Goal: Contribute content: Contribute content

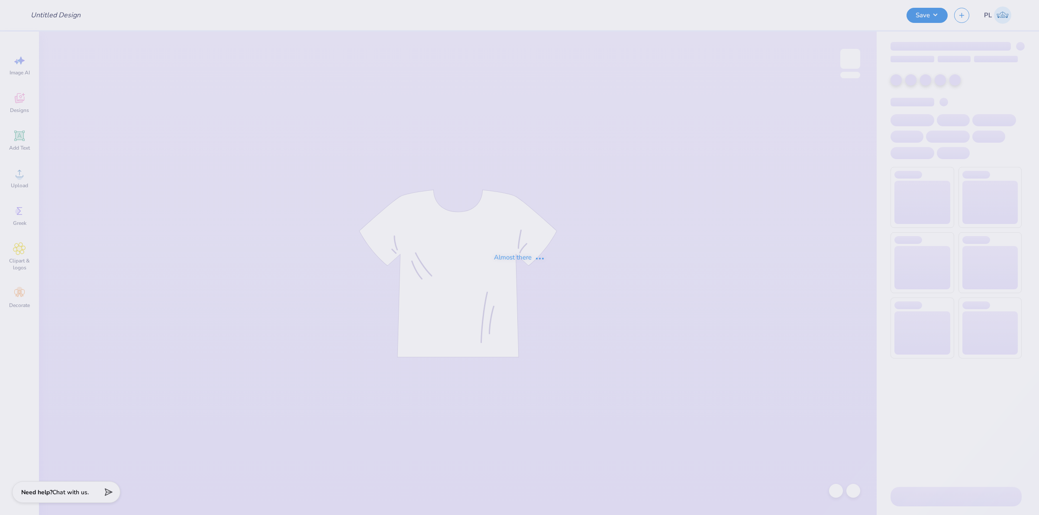
type input "pek fall pr crew"
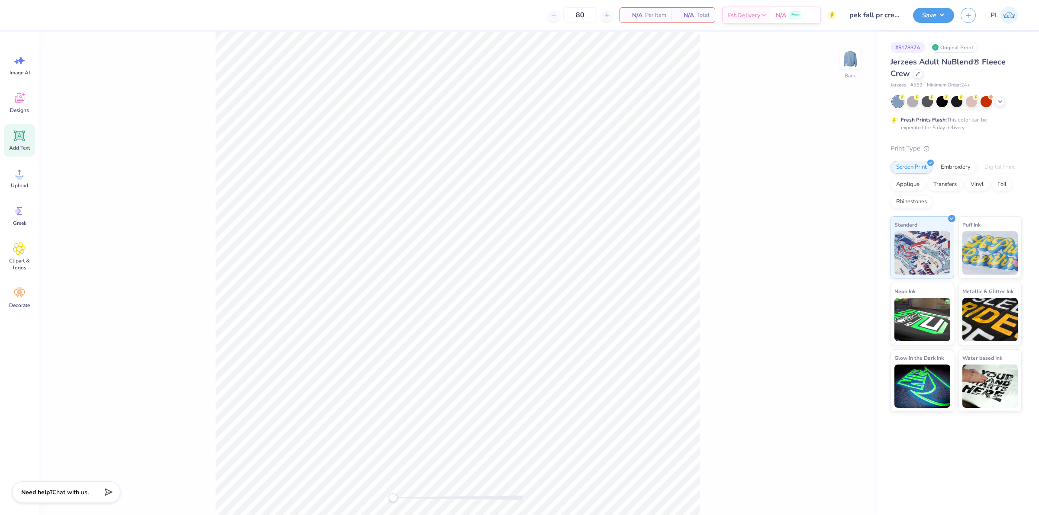
click at [7, 138] on div "Add Text" at bounding box center [19, 140] width 31 height 32
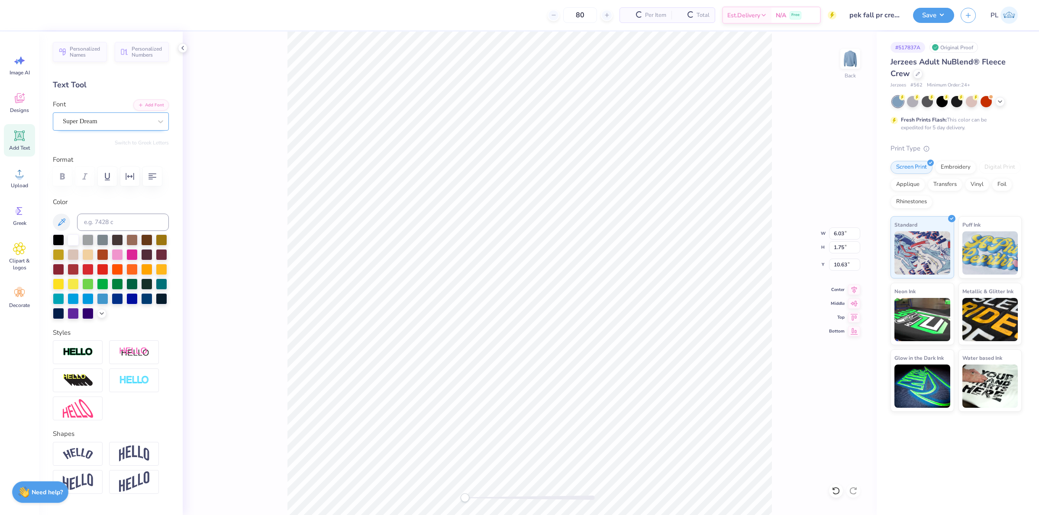
click at [91, 116] on div "Super Dream" at bounding box center [107, 121] width 91 height 13
click at [143, 103] on button "Add Font" at bounding box center [150, 104] width 35 height 11
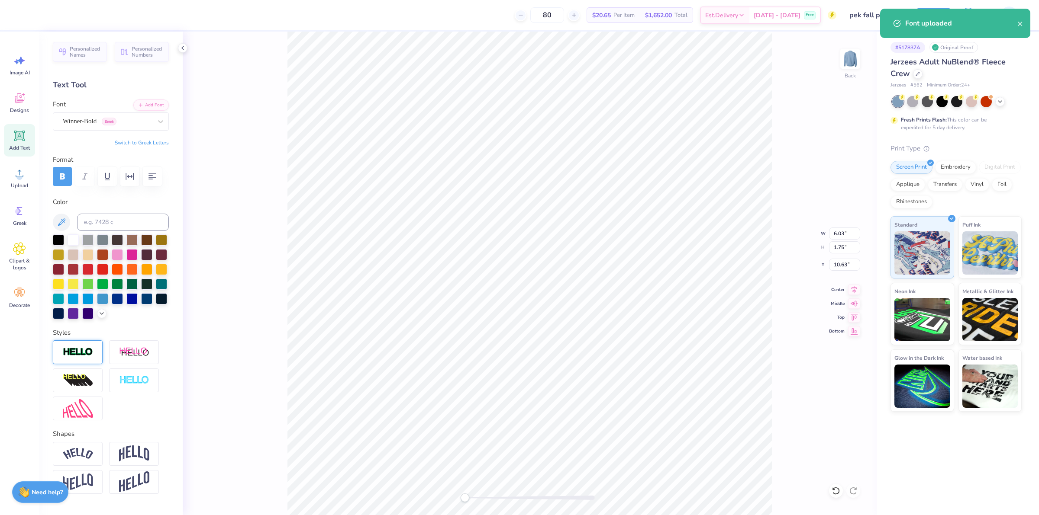
click at [82, 357] on img at bounding box center [78, 353] width 30 height 10
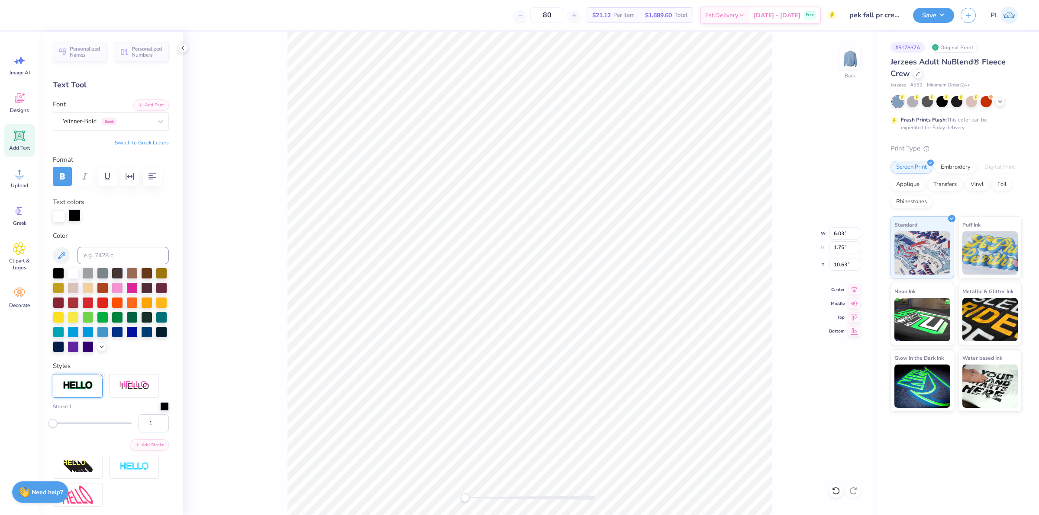
click at [77, 222] on div at bounding box center [74, 215] width 12 height 12
click at [74, 278] on div at bounding box center [73, 272] width 11 height 11
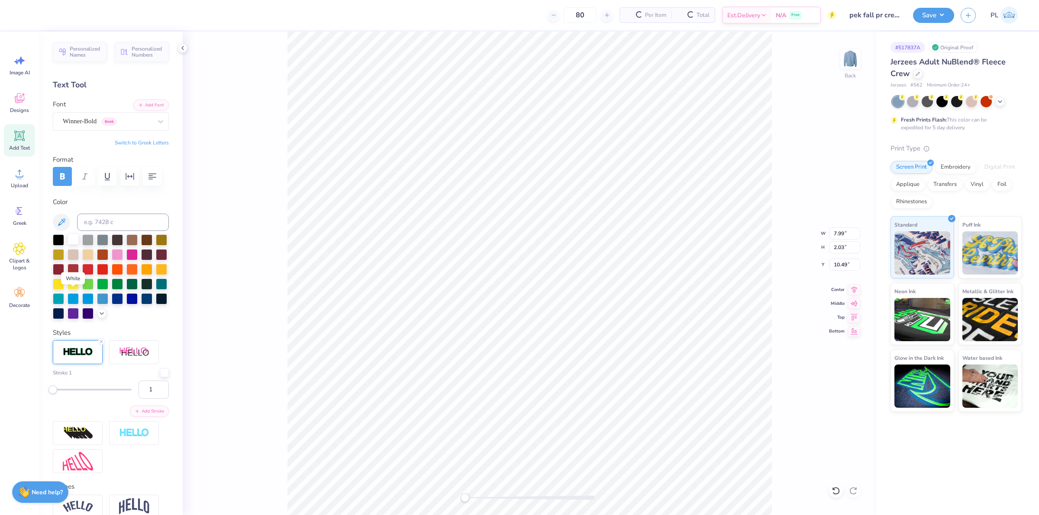
type input "7.99"
type input "2.03"
type input "10.49"
type textarea "PEK"
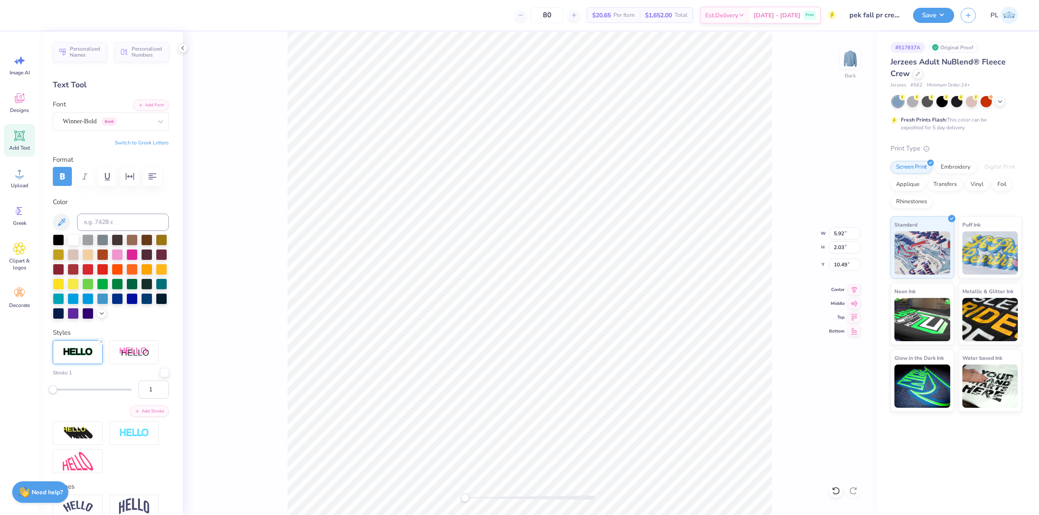
scroll to position [54, 0]
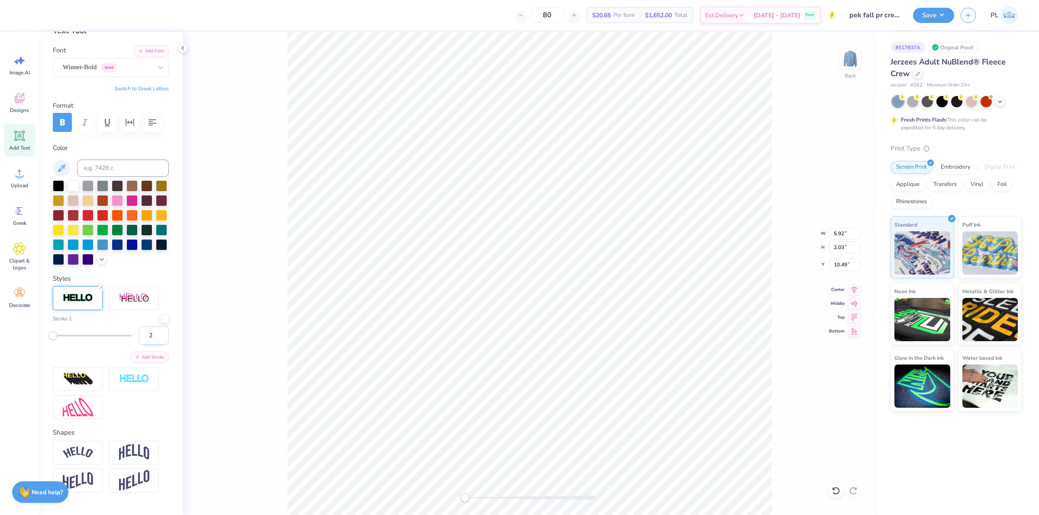
type input "2"
click at [151, 345] on input "2" at bounding box center [153, 336] width 30 height 18
drag, startPoint x: 837, startPoint y: 232, endPoint x: 830, endPoint y: 230, distance: 7.5
click at [830, 230] on input "5.96" at bounding box center [844, 234] width 31 height 12
type input "10.00"
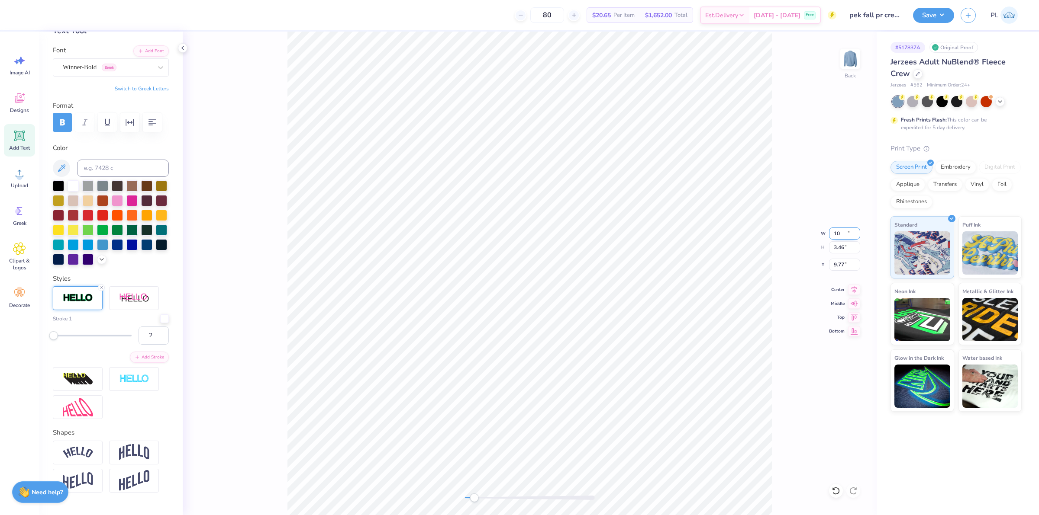
type input "3.46"
type input "9.77"
drag, startPoint x: 834, startPoint y: 264, endPoint x: 845, endPoint y: 261, distance: 11.4
click at [845, 261] on input "9.77" at bounding box center [844, 265] width 31 height 12
type input "3"
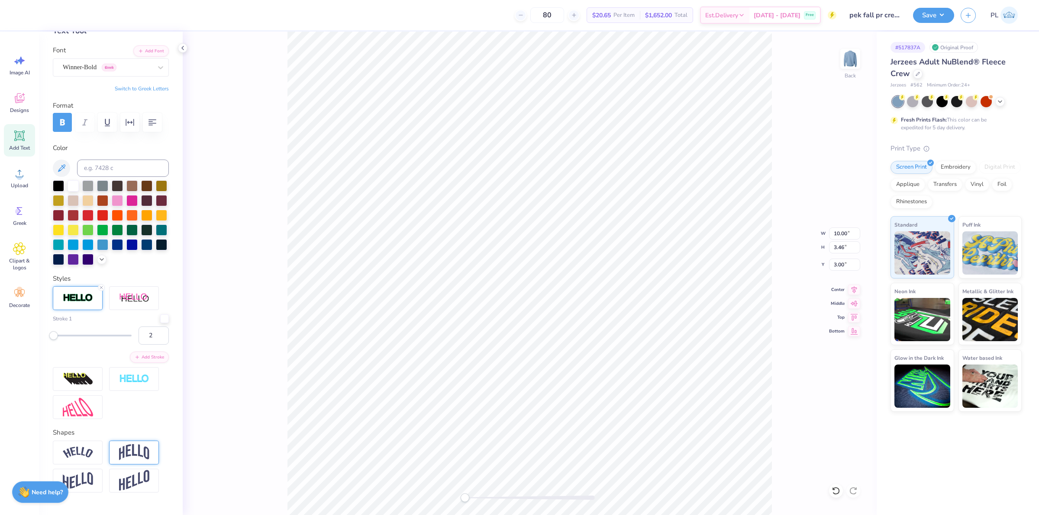
click at [124, 461] on img at bounding box center [134, 452] width 30 height 16
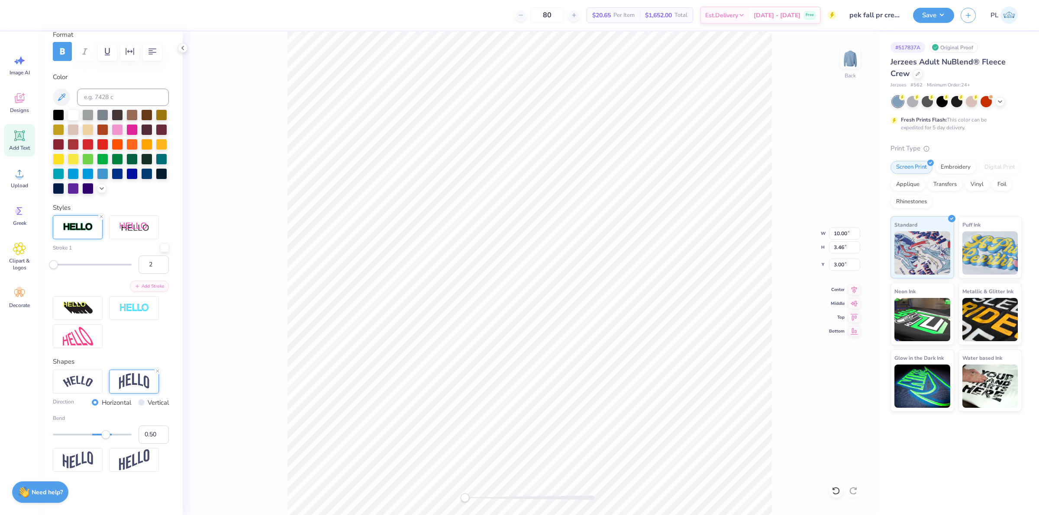
scroll to position [162, 0]
type input "0.15"
click at [93, 436] on div at bounding box center [92, 435] width 79 height 9
type input "-0.15"
drag, startPoint x: 93, startPoint y: 436, endPoint x: 83, endPoint y: 438, distance: 10.9
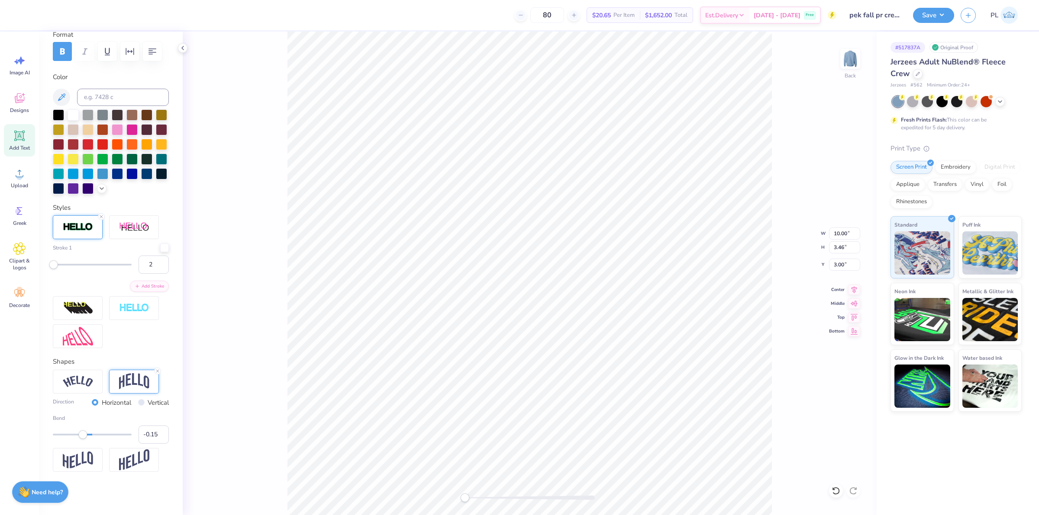
click at [83, 438] on div "Accessibility label" at bounding box center [82, 435] width 9 height 9
type input "0.03"
drag, startPoint x: 84, startPoint y: 438, endPoint x: 89, endPoint y: 439, distance: 5.9
click at [89, 439] on div "Accessibility label" at bounding box center [89, 435] width 9 height 9
type input "0.09"
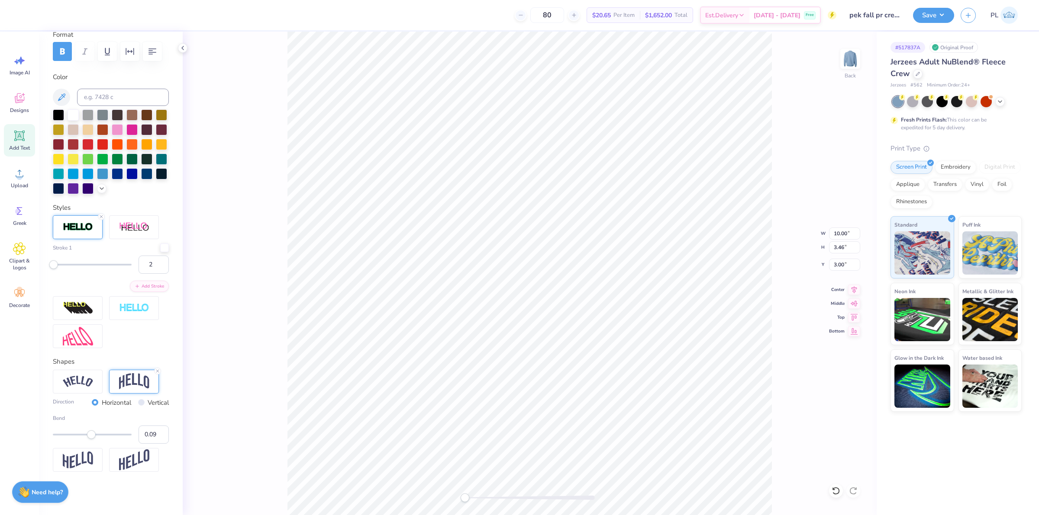
click at [91, 439] on div "Accessibility label" at bounding box center [91, 435] width 9 height 9
type input "0.16"
click at [94, 436] on div "Accessibility label" at bounding box center [94, 435] width 9 height 9
drag, startPoint x: 831, startPoint y: 265, endPoint x: 843, endPoint y: 265, distance: 12.1
click at [843, 265] on input "2.69" at bounding box center [844, 265] width 31 height 12
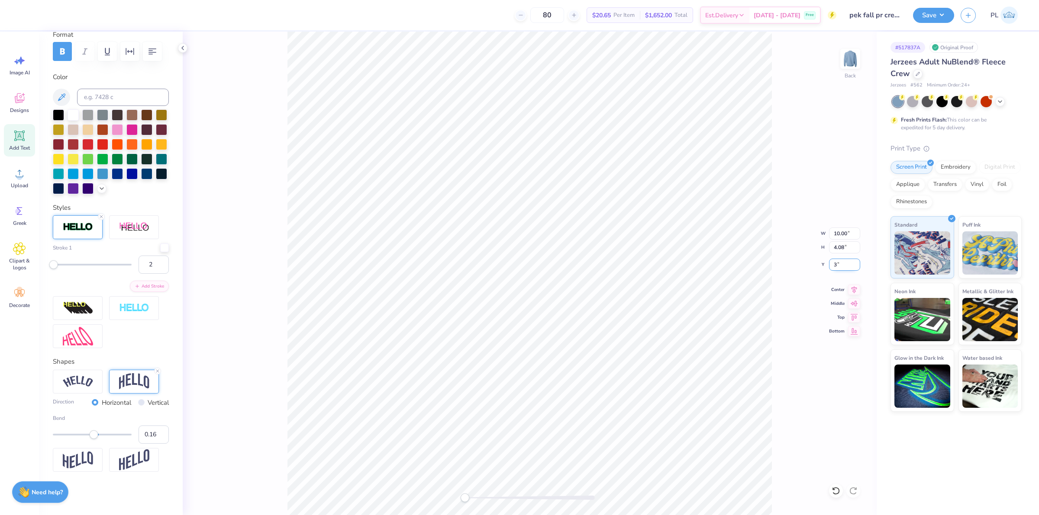
type input "3"
drag, startPoint x: 831, startPoint y: 235, endPoint x: 847, endPoint y: 233, distance: 15.3
click at [847, 233] on input "10.00" at bounding box center [844, 234] width 31 height 12
type input "9.00"
type input "3.67"
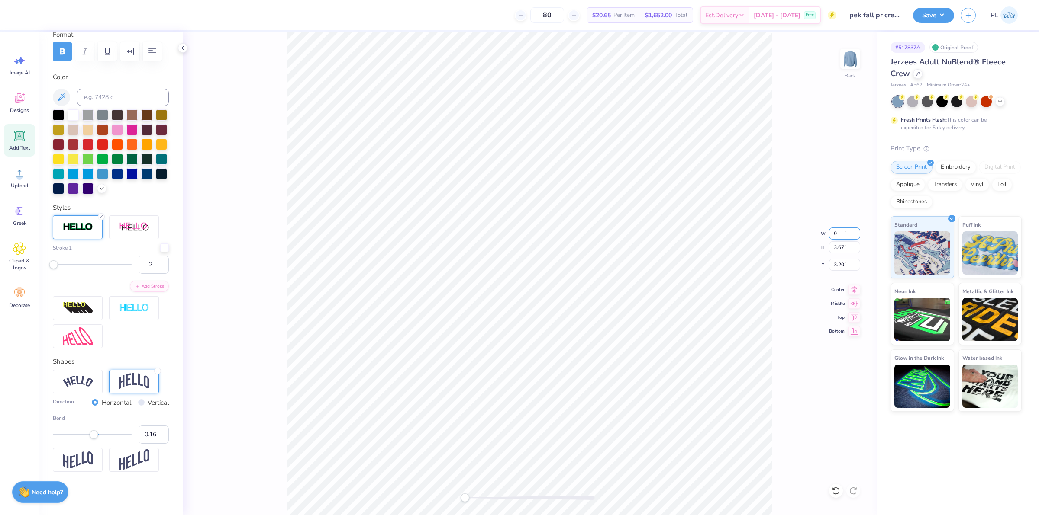
type input "3.20"
drag, startPoint x: 831, startPoint y: 265, endPoint x: 847, endPoint y: 264, distance: 15.2
click at [847, 264] on input "3.20" at bounding box center [844, 265] width 31 height 12
type input "3"
drag, startPoint x: 832, startPoint y: 234, endPoint x: 847, endPoint y: 232, distance: 14.8
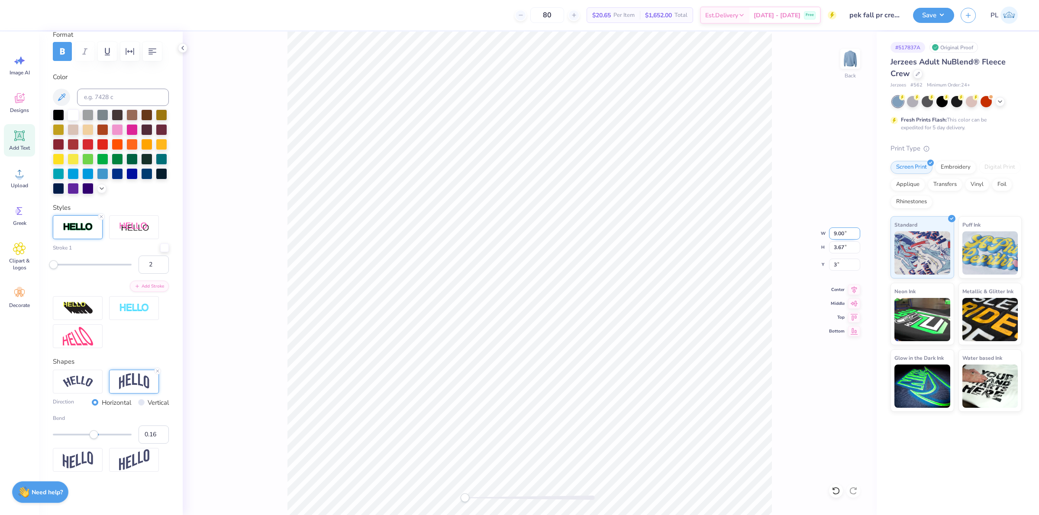
click at [847, 232] on input "9.00" at bounding box center [844, 234] width 31 height 12
type input "10.00"
type input "4.08"
type input "2.80"
drag, startPoint x: 849, startPoint y: 232, endPoint x: 827, endPoint y: 232, distance: 22.1
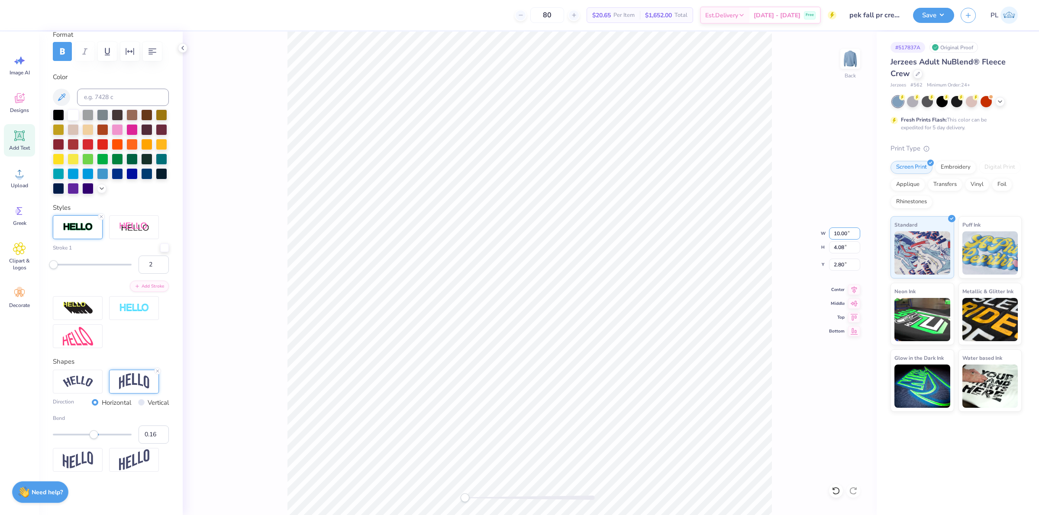
click at [827, 232] on div "Back W 10.00 10.00 " H 4.08 4.08 " Y 2.80 2.80 " Center Middle Top Bottom" at bounding box center [530, 274] width 694 height 484
drag, startPoint x: 849, startPoint y: 235, endPoint x: 833, endPoint y: 232, distance: 16.2
click at [833, 232] on input "10.00" at bounding box center [844, 234] width 31 height 12
type input "9.50"
type input "3.88"
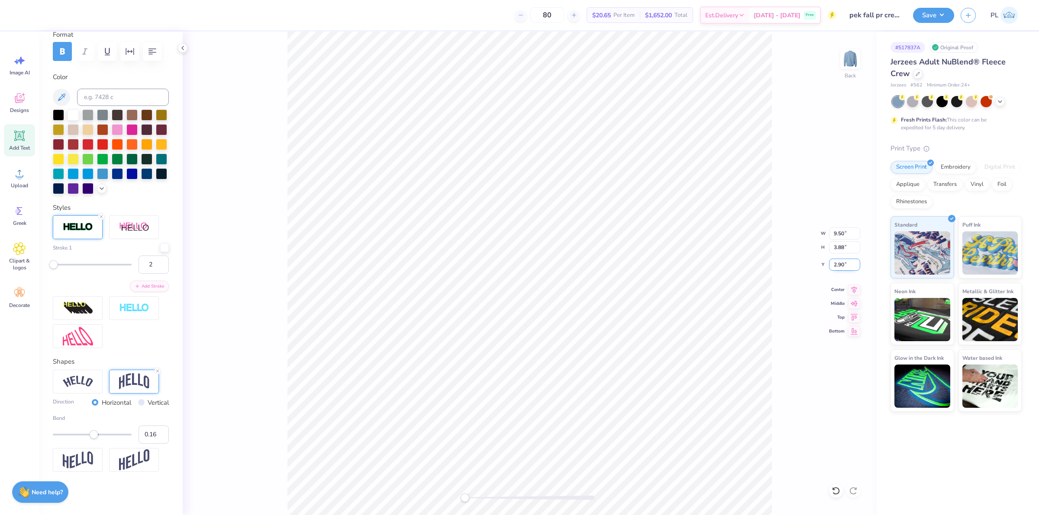
drag, startPoint x: 841, startPoint y: 265, endPoint x: 847, endPoint y: 265, distance: 6.5
click at [847, 265] on input "2.90" at bounding box center [844, 265] width 31 height 12
type input "3"
click at [924, 16] on button "Save" at bounding box center [933, 13] width 41 height 15
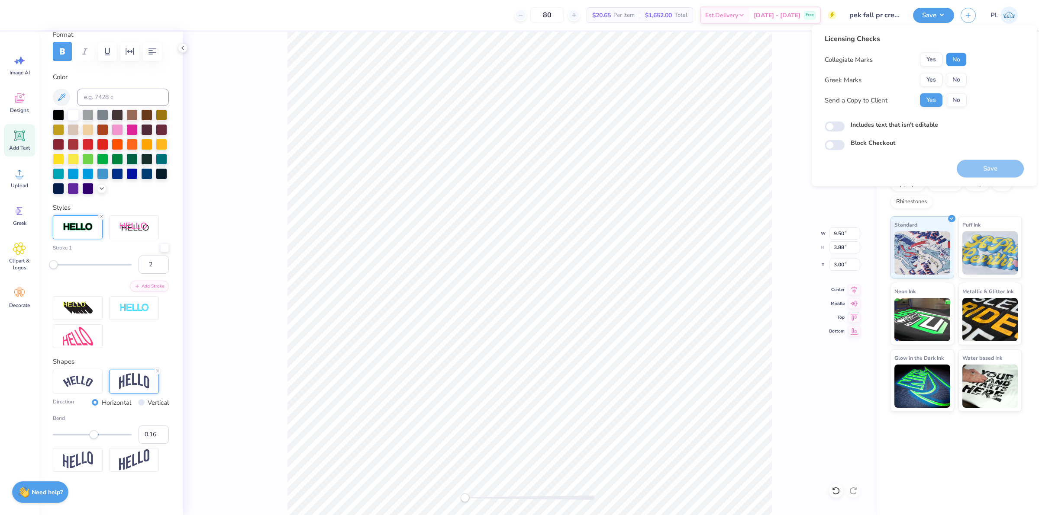
click at [958, 57] on button "No" at bounding box center [956, 60] width 21 height 14
click at [959, 79] on button "No" at bounding box center [956, 80] width 21 height 14
click at [976, 172] on button "Save" at bounding box center [989, 169] width 67 height 18
